Goal: Transaction & Acquisition: Book appointment/travel/reservation

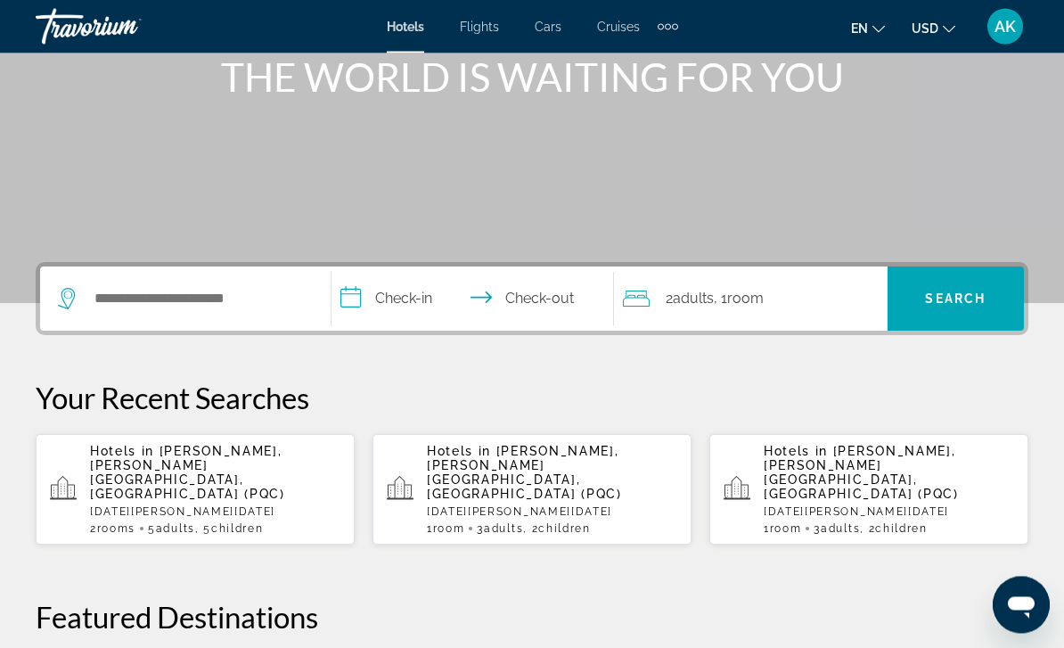
scroll to position [324, 0]
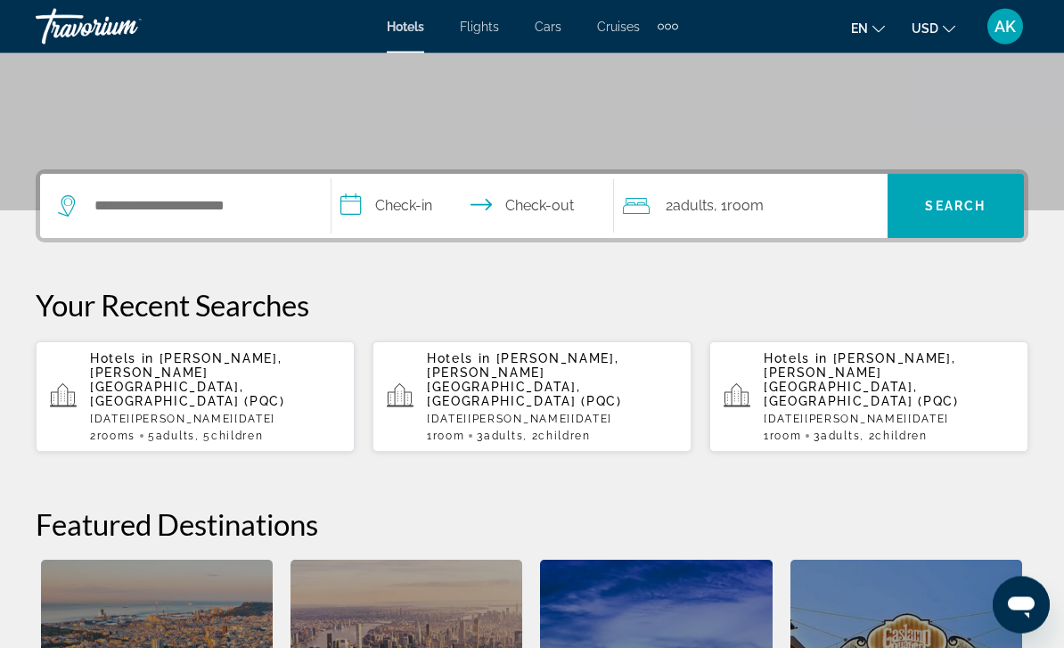
click at [226, 381] on div "Hotels in [PERSON_NAME], [PERSON_NAME][GEOGRAPHIC_DATA], [GEOGRAPHIC_DATA] (PQC…" at bounding box center [215, 397] width 250 height 91
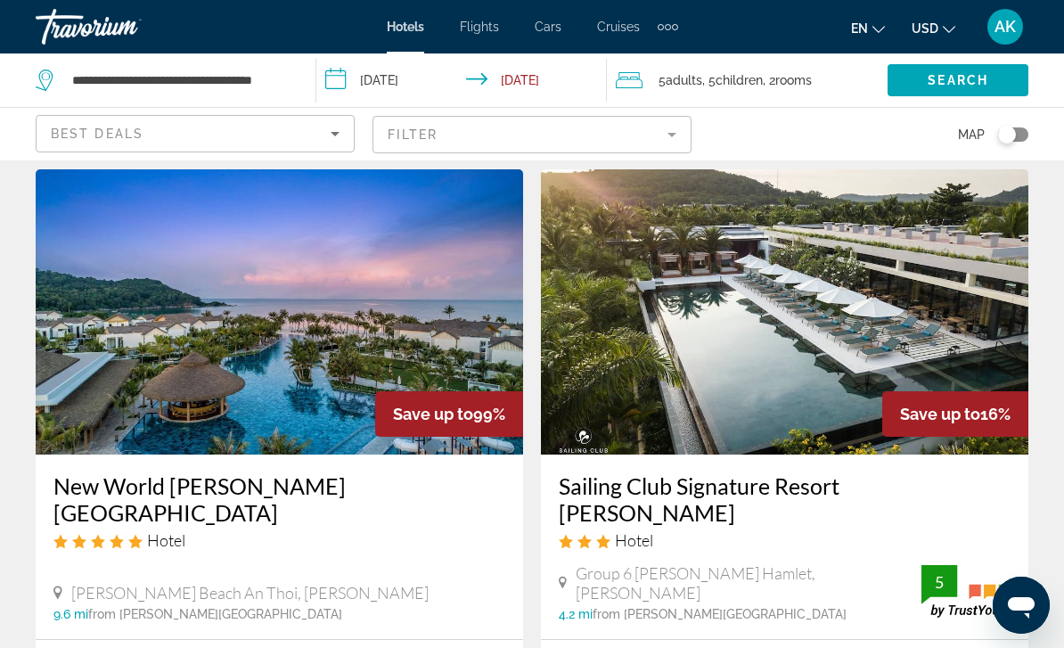
scroll to position [57, 0]
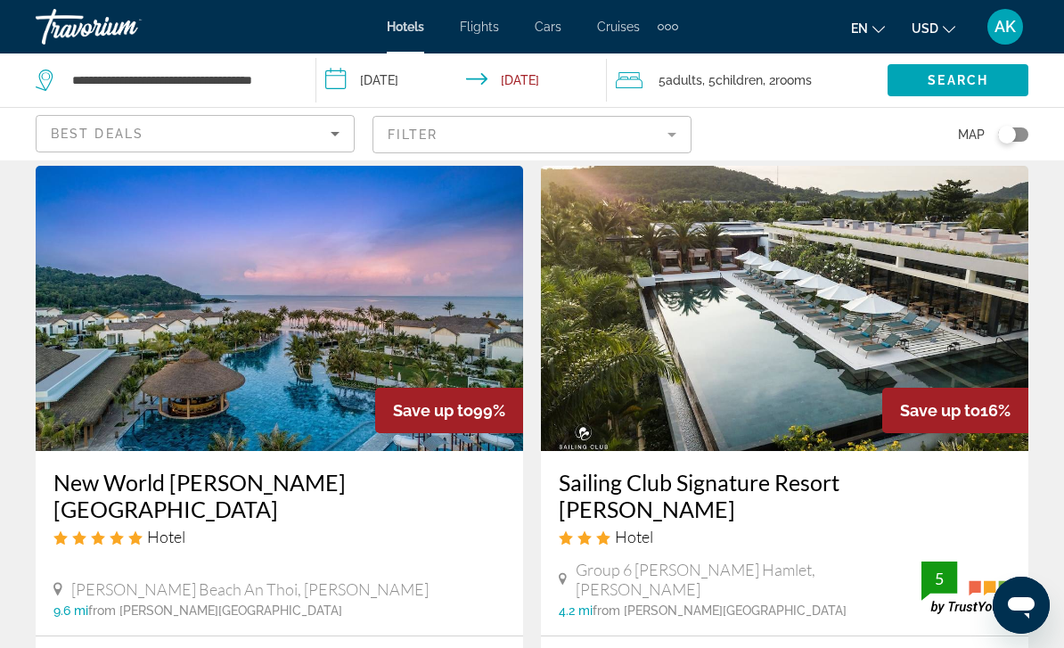
click at [313, 527] on div "Hotel" at bounding box center [279, 537] width 452 height 20
click at [289, 478] on h3 "New World [PERSON_NAME][GEOGRAPHIC_DATA]" at bounding box center [279, 495] width 452 height 53
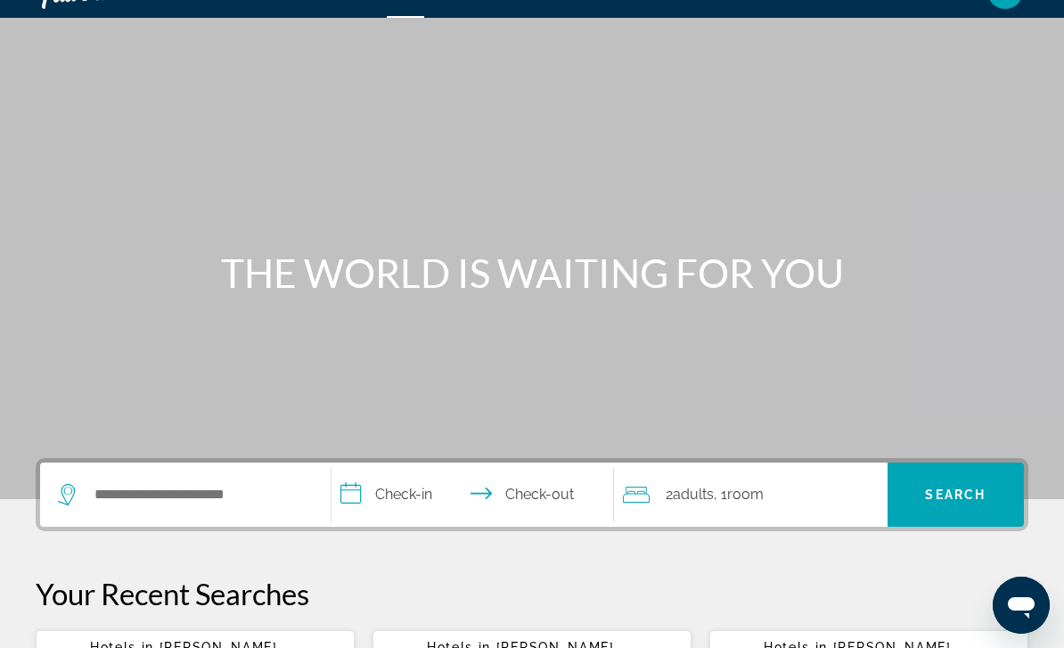
click at [227, 527] on div "Search widget" at bounding box center [185, 495] width 255 height 64
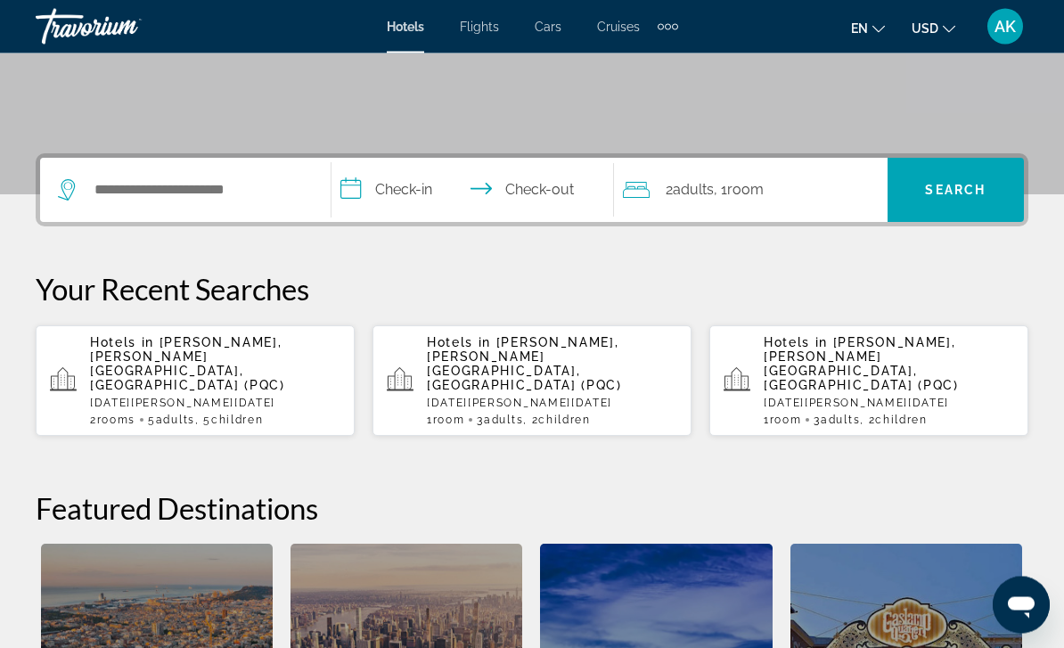
scroll to position [434, 0]
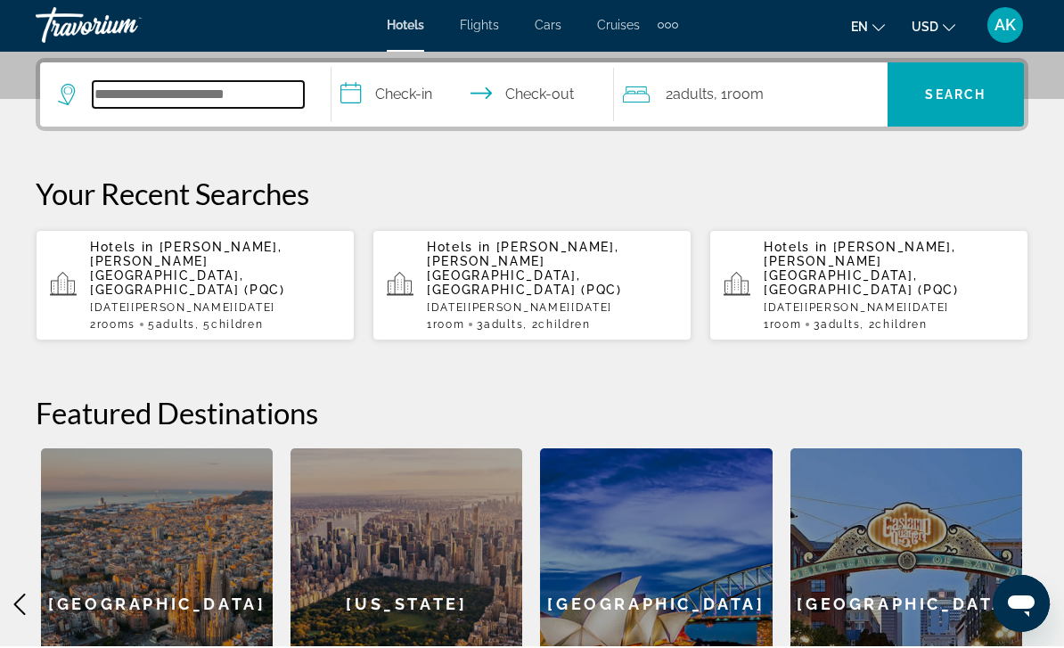
click at [216, 93] on input "Search widget" at bounding box center [198, 96] width 211 height 27
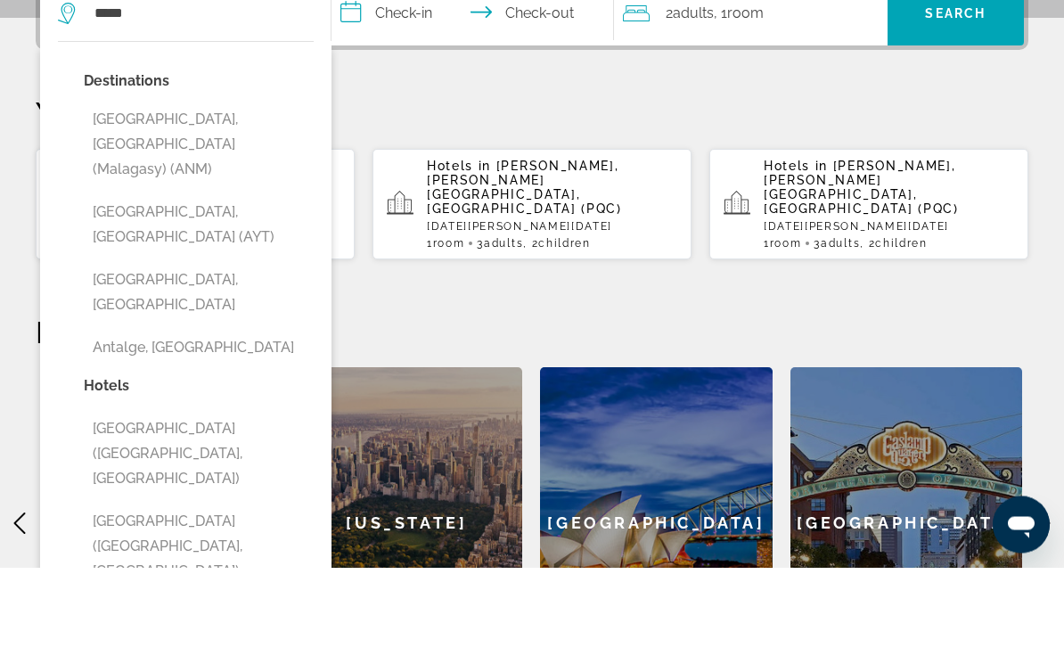
click at [200, 276] on button "[GEOGRAPHIC_DATA], [GEOGRAPHIC_DATA] (AYT)" at bounding box center [199, 305] width 230 height 59
type input "**********"
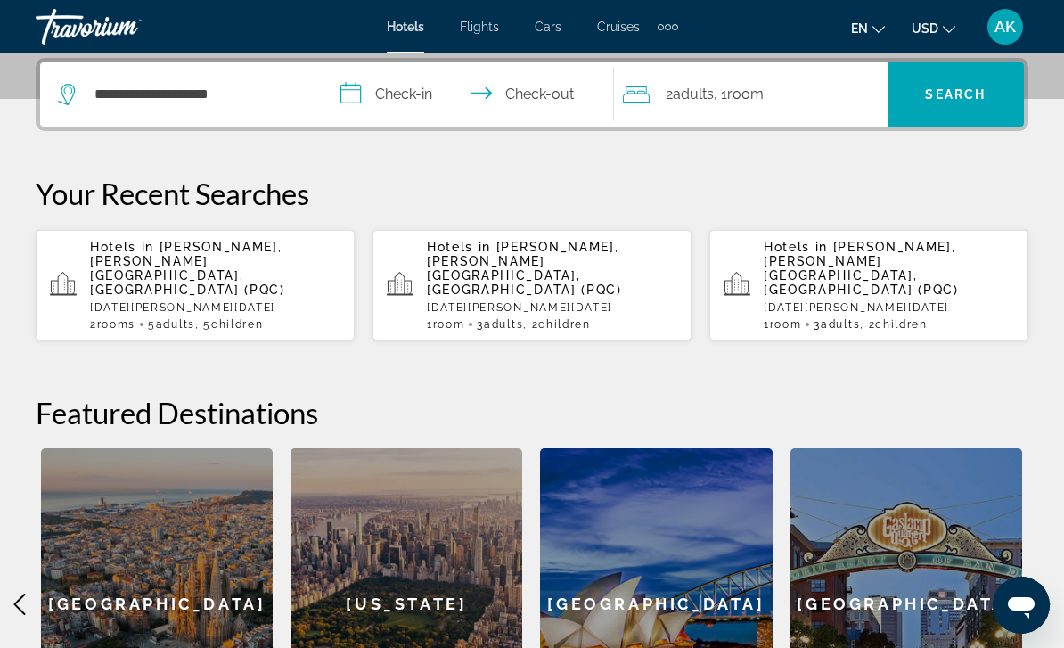
click at [404, 103] on input "**********" at bounding box center [477, 97] width 290 height 70
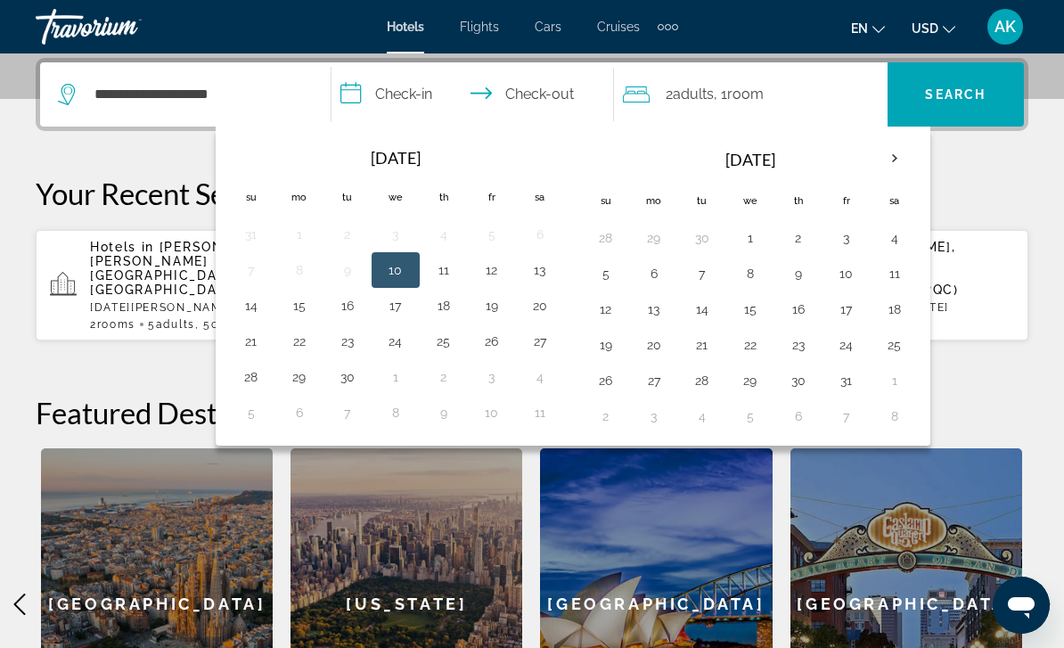
click at [556, 259] on td "13" at bounding box center [540, 270] width 48 height 36
click at [399, 311] on button "17" at bounding box center [395, 305] width 29 height 25
click at [545, 268] on button "13" at bounding box center [540, 270] width 29 height 25
type input "**********"
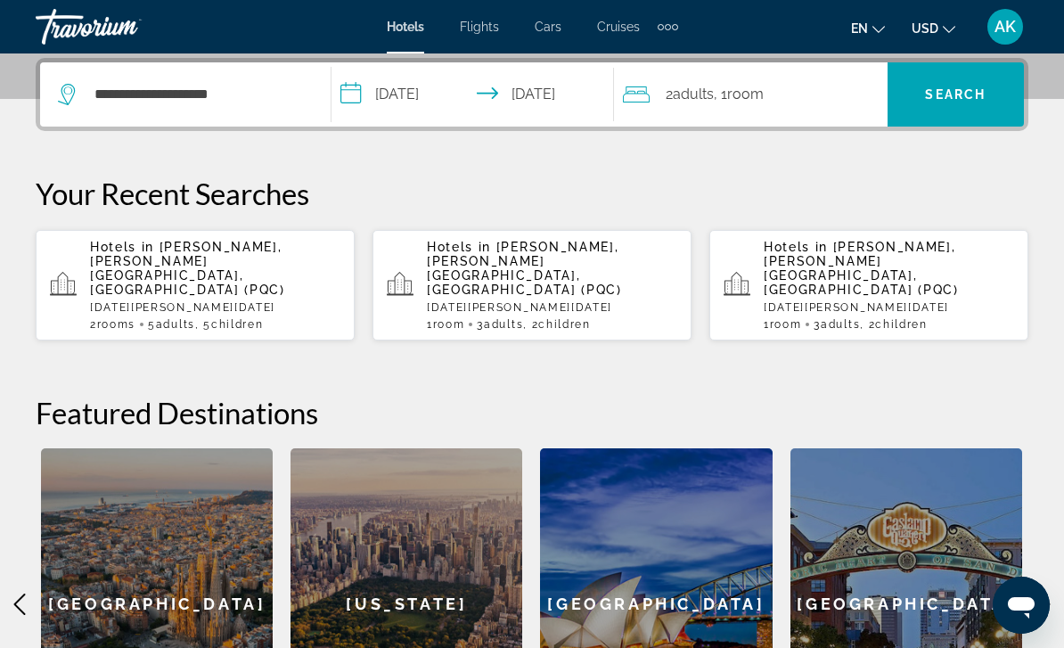
click at [750, 107] on div "2 Adult Adults , 1 Room rooms" at bounding box center [755, 94] width 265 height 64
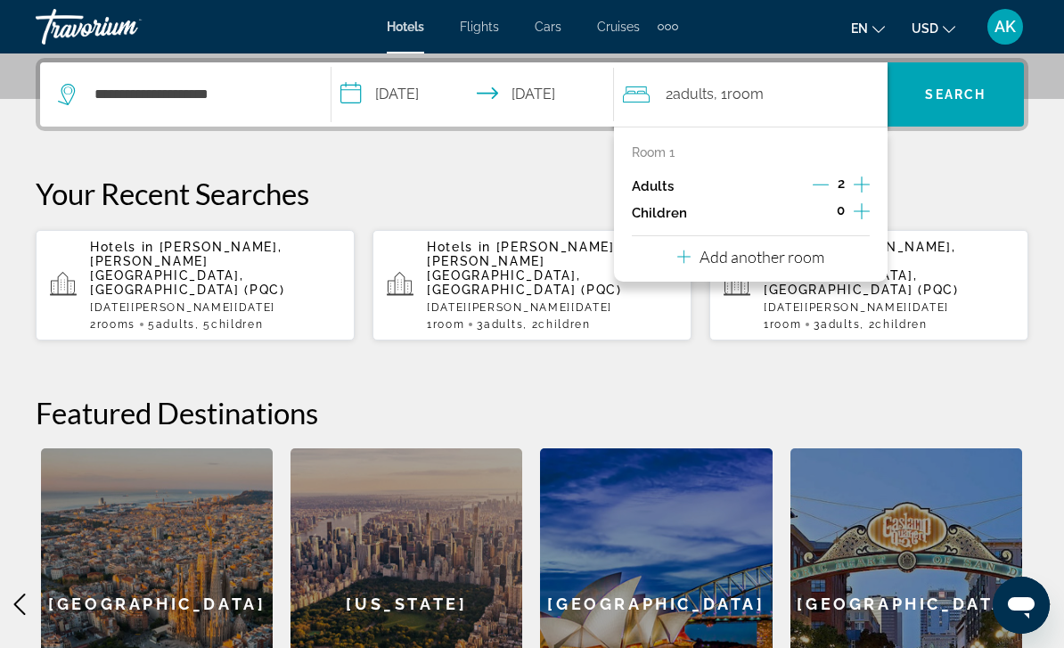
click at [869, 181] on icon "Increment adults" at bounding box center [862, 184] width 16 height 21
click at [870, 205] on button "Increment children" at bounding box center [862, 213] width 16 height 27
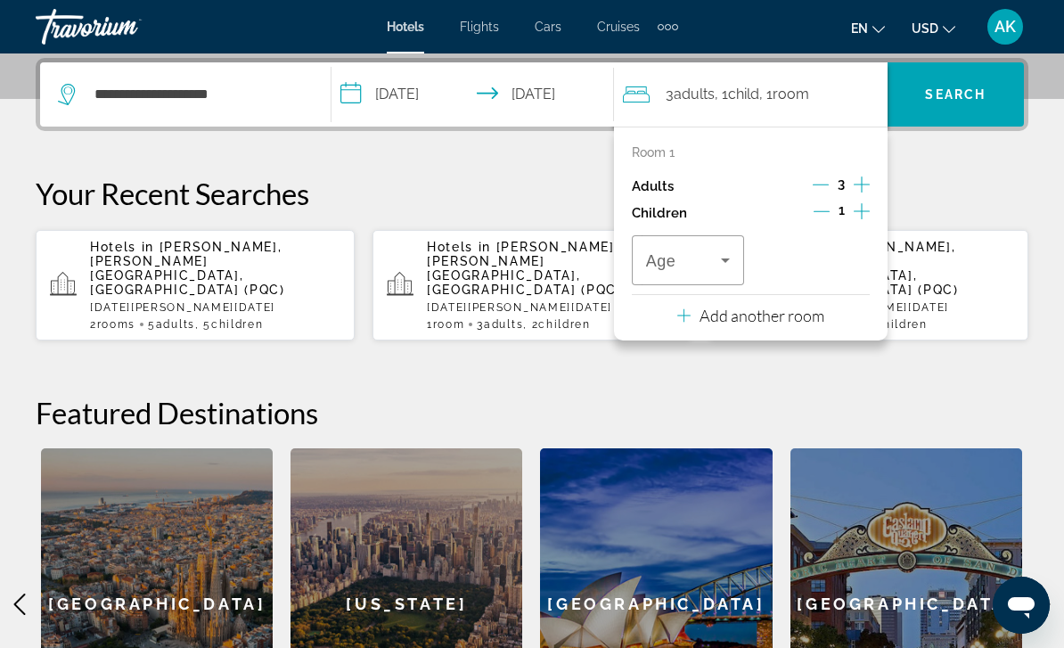
click at [870, 209] on button "Increment children" at bounding box center [862, 213] width 16 height 27
click at [735, 255] on icon "Travelers: 3 adults, 2 children" at bounding box center [725, 260] width 21 height 21
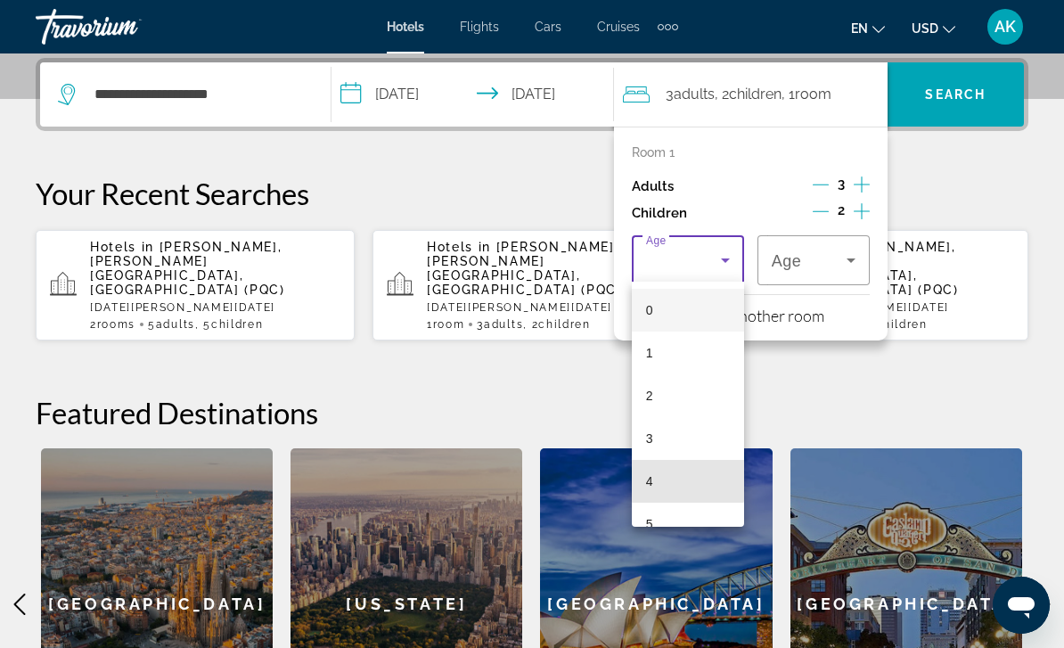
click at [686, 474] on mat-option "4" at bounding box center [688, 481] width 112 height 43
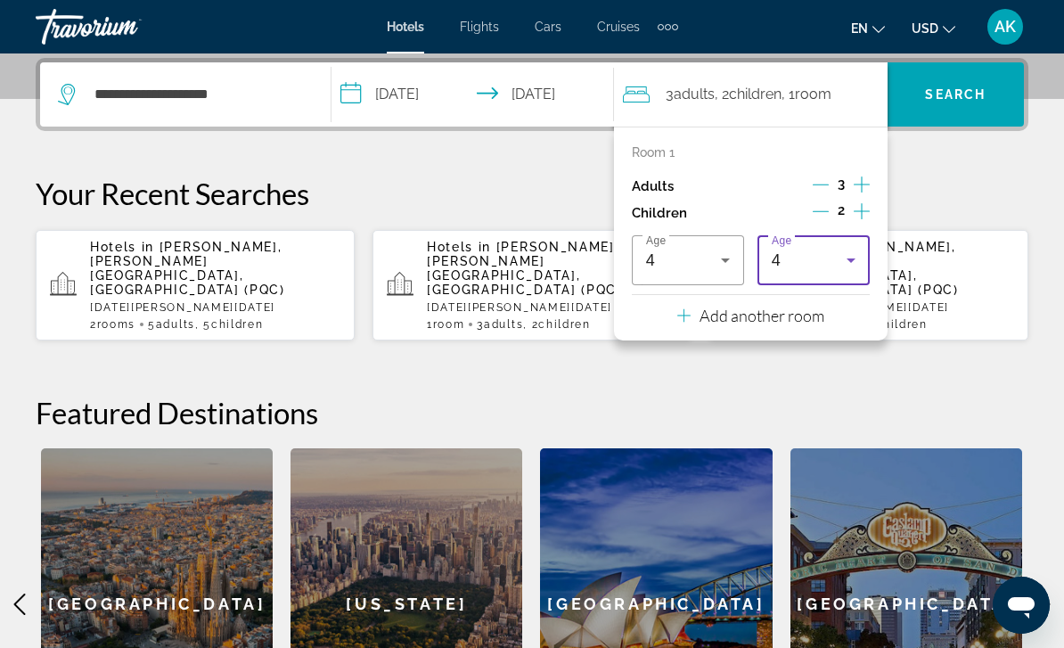
click at [828, 255] on div "4" at bounding box center [809, 260] width 75 height 21
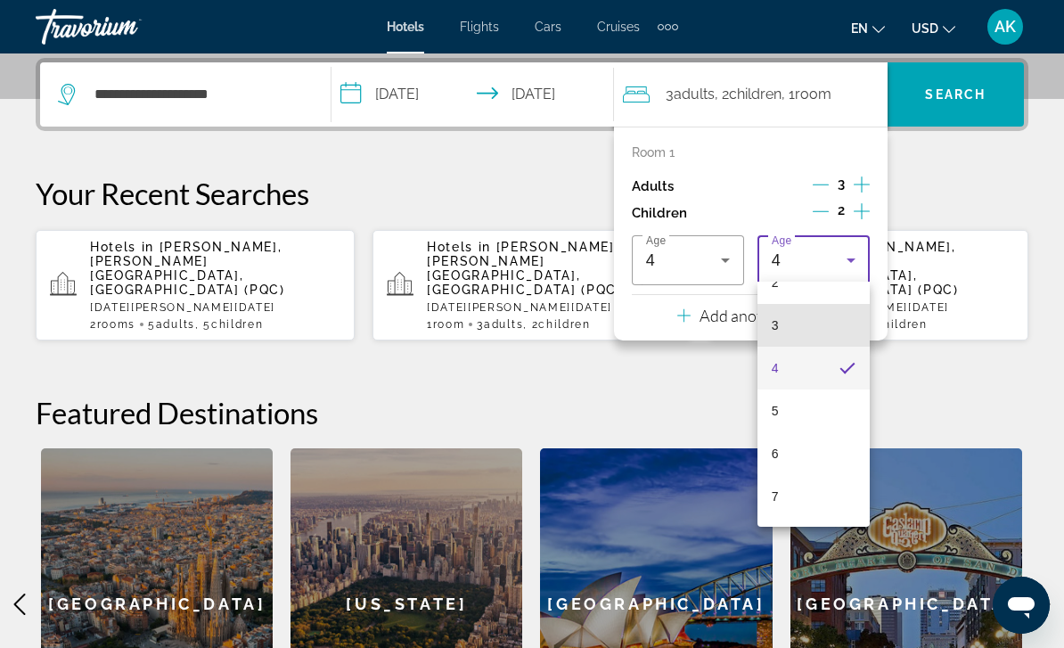
scroll to position [121, 0]
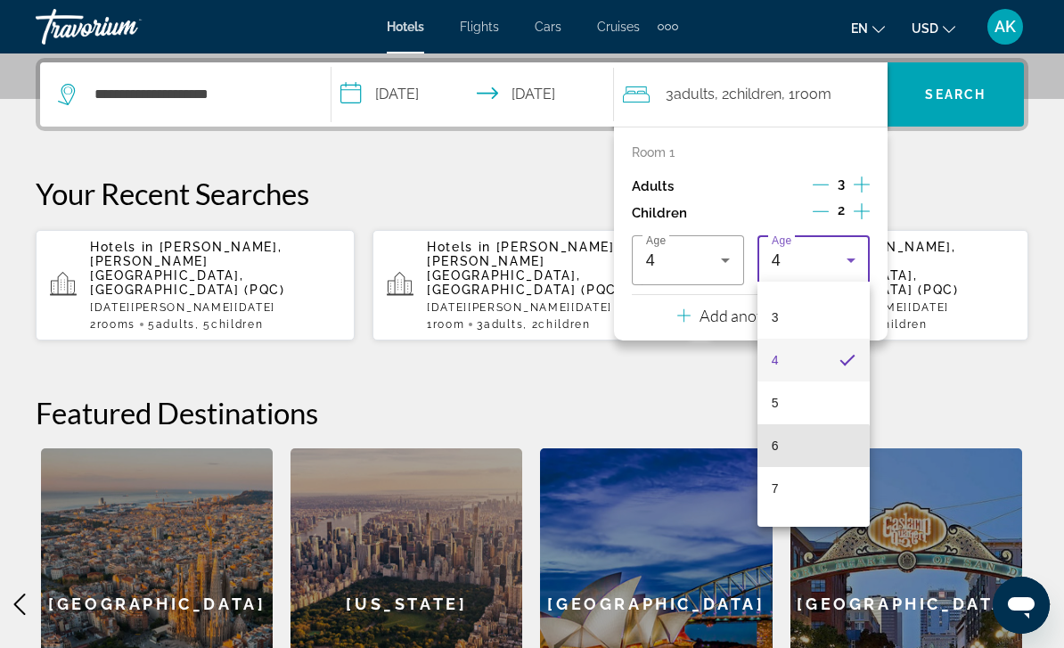
click at [799, 456] on mat-option "6" at bounding box center [814, 445] width 112 height 43
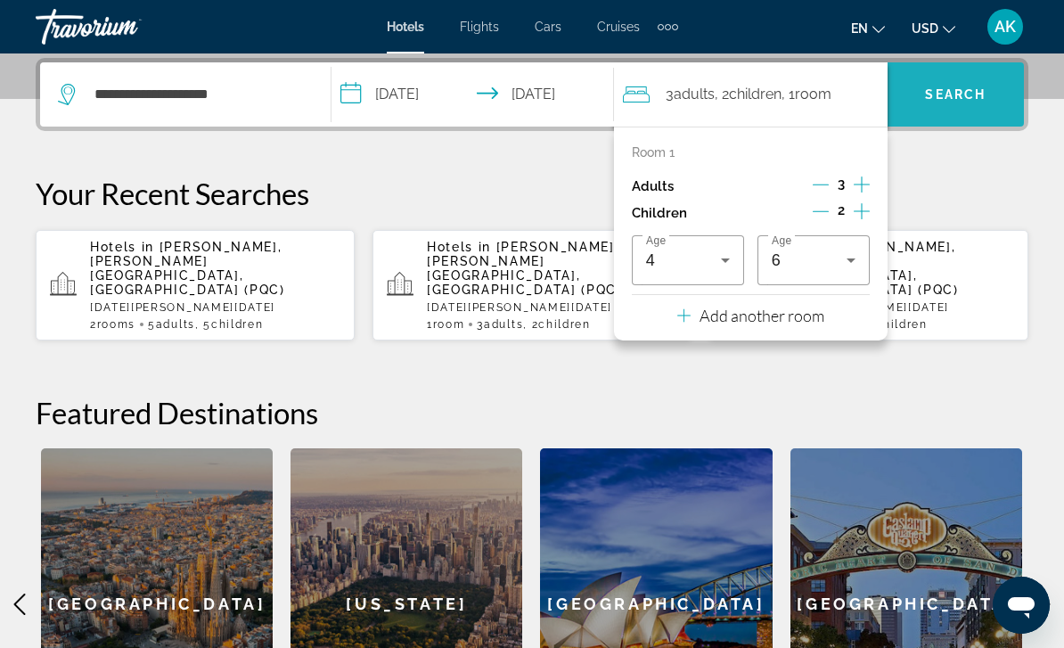
click at [958, 89] on span "Search" at bounding box center [955, 94] width 61 height 14
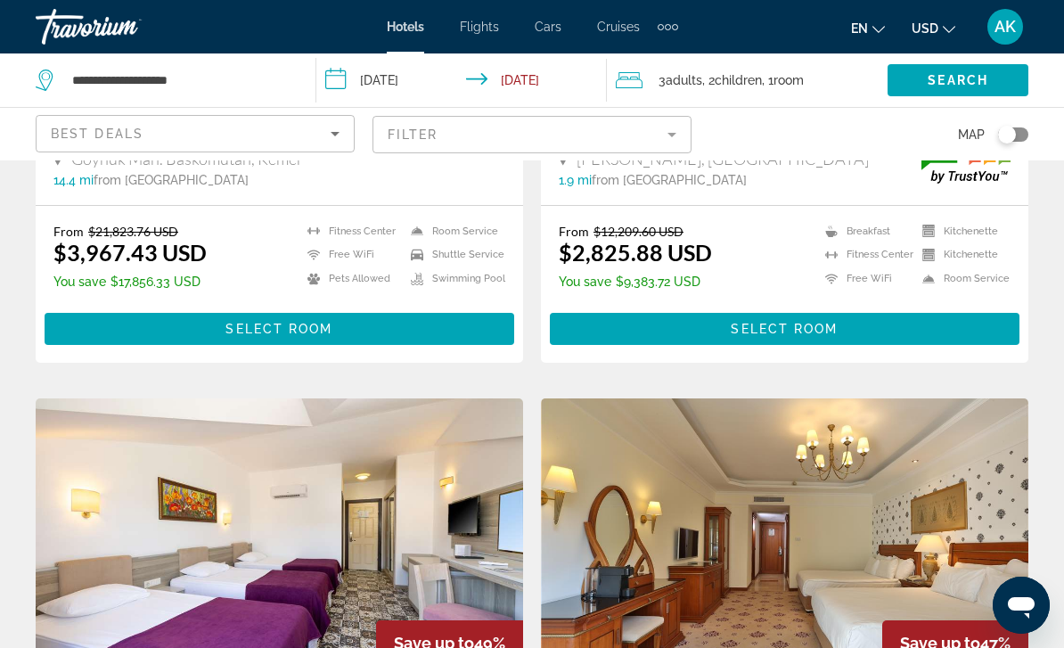
scroll to position [480, 0]
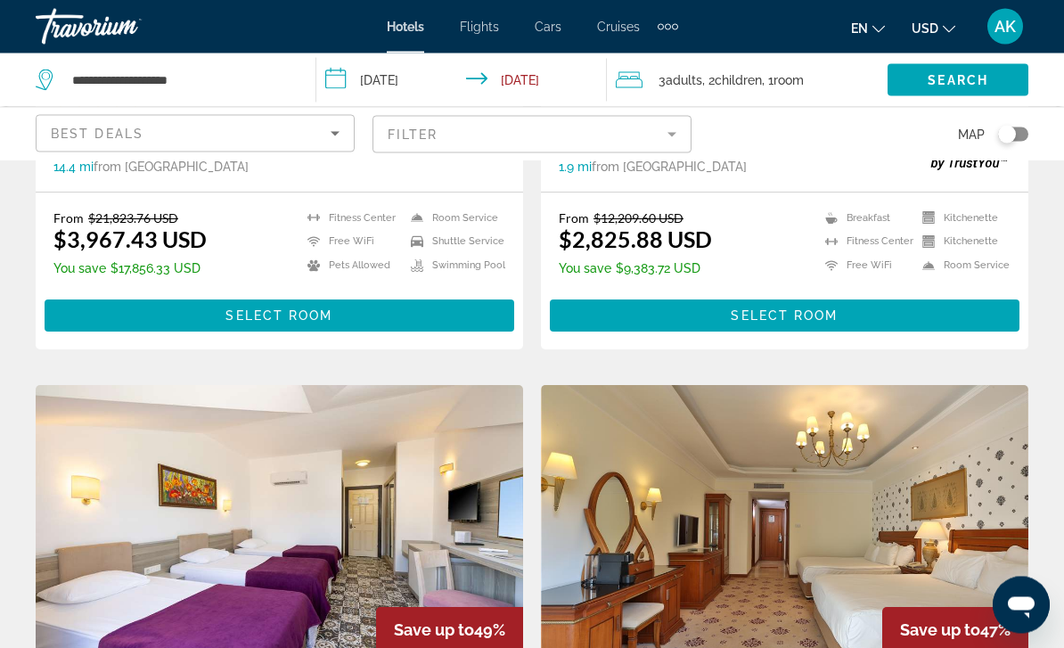
click at [900, 308] on span "Main content" at bounding box center [785, 316] width 470 height 43
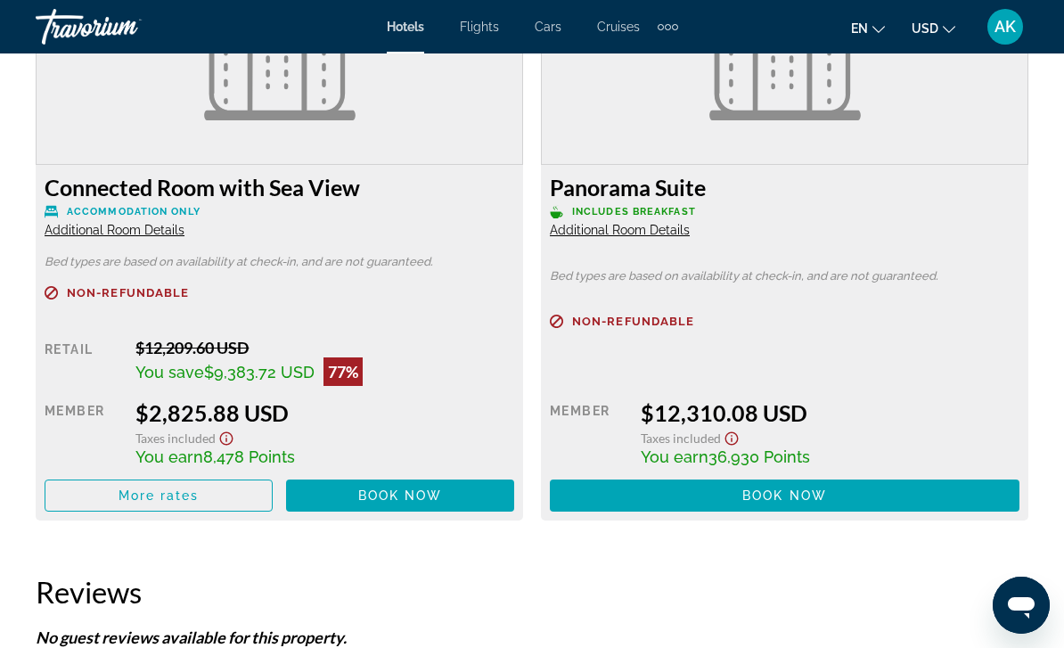
scroll to position [2859, 0]
